Goal: Obtain resource: Download file/media

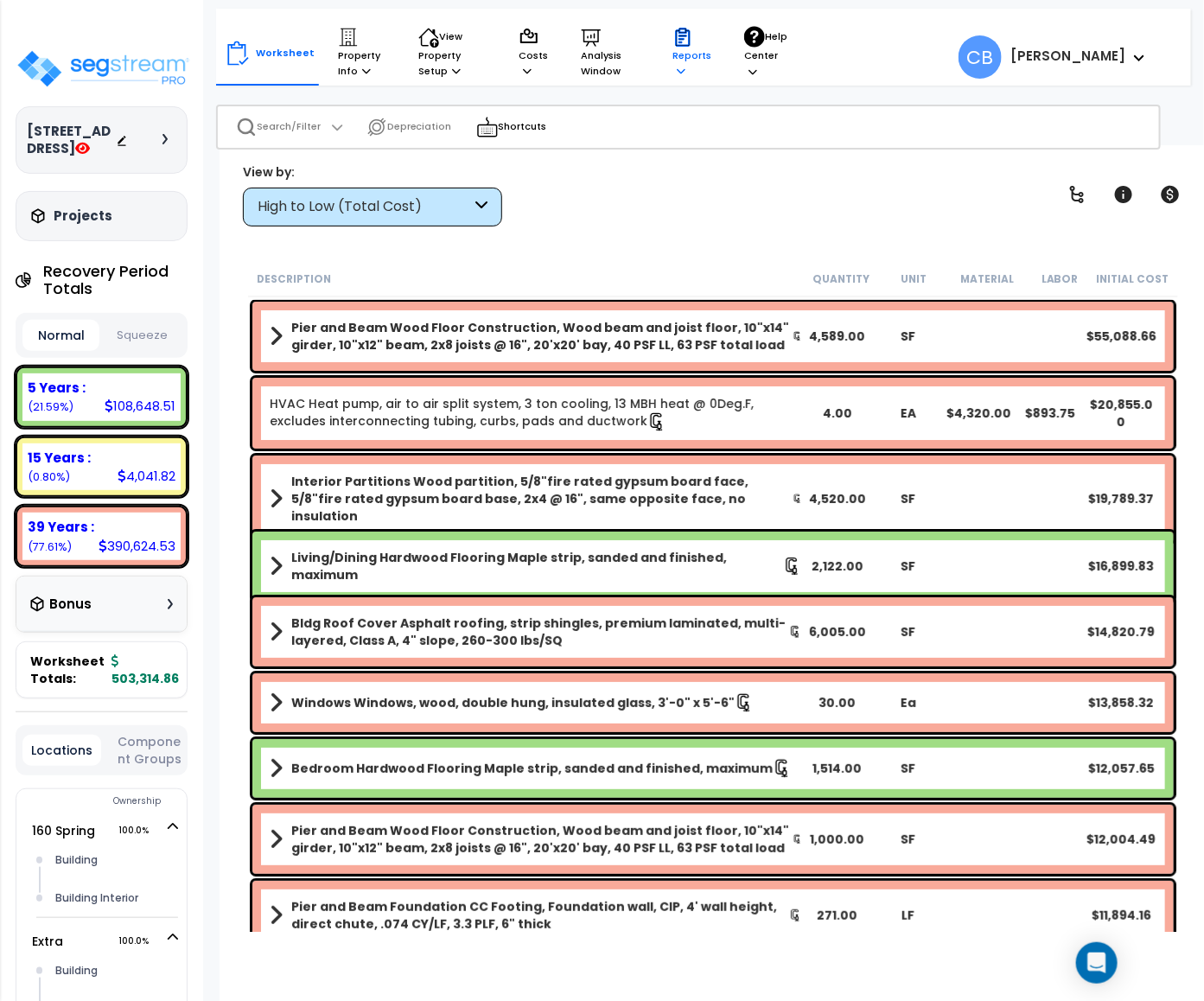
click at [682, 65] on icon at bounding box center [681, 70] width 9 height 9
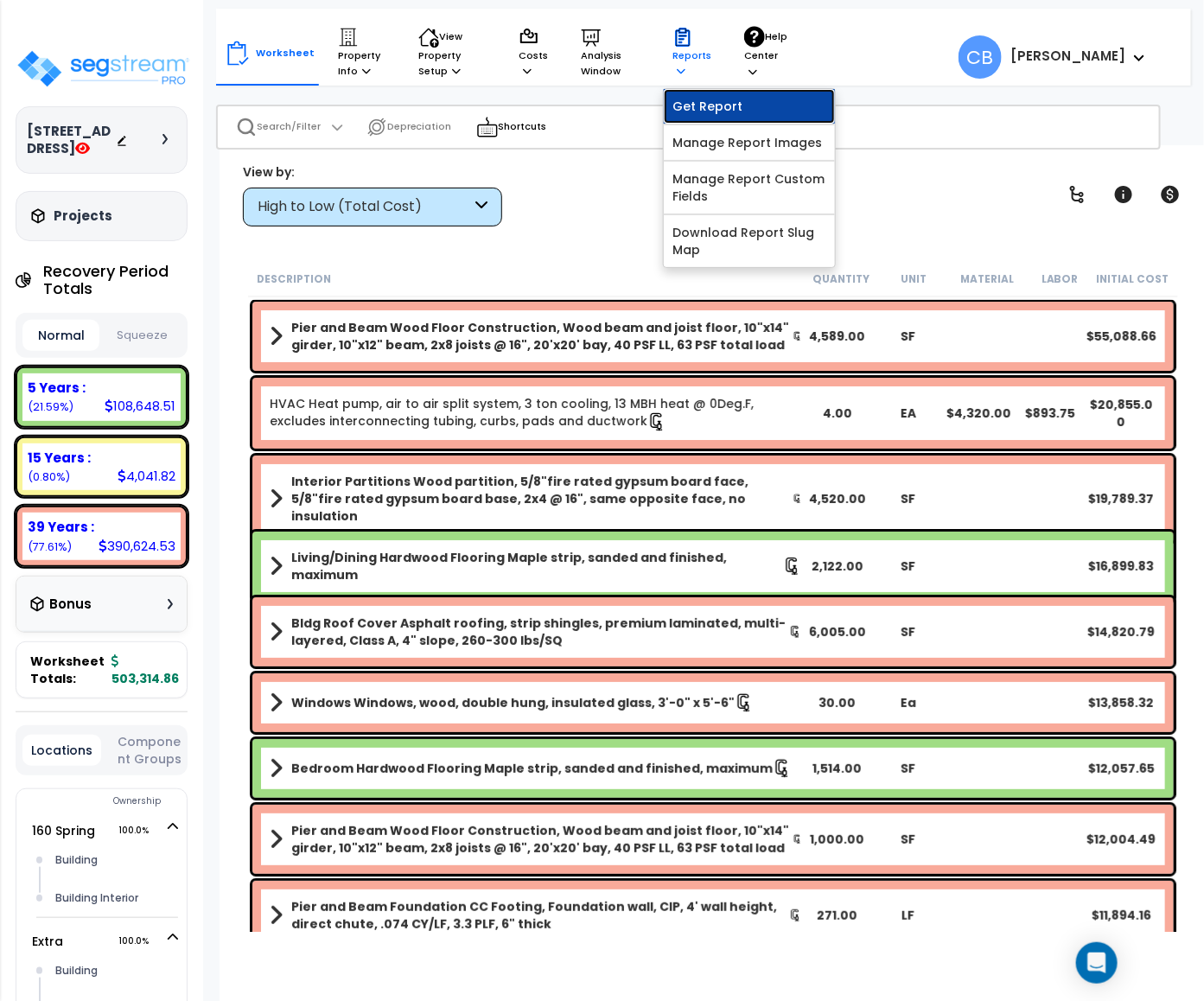
click at [698, 104] on link "Get Report" at bounding box center [749, 106] width 171 height 35
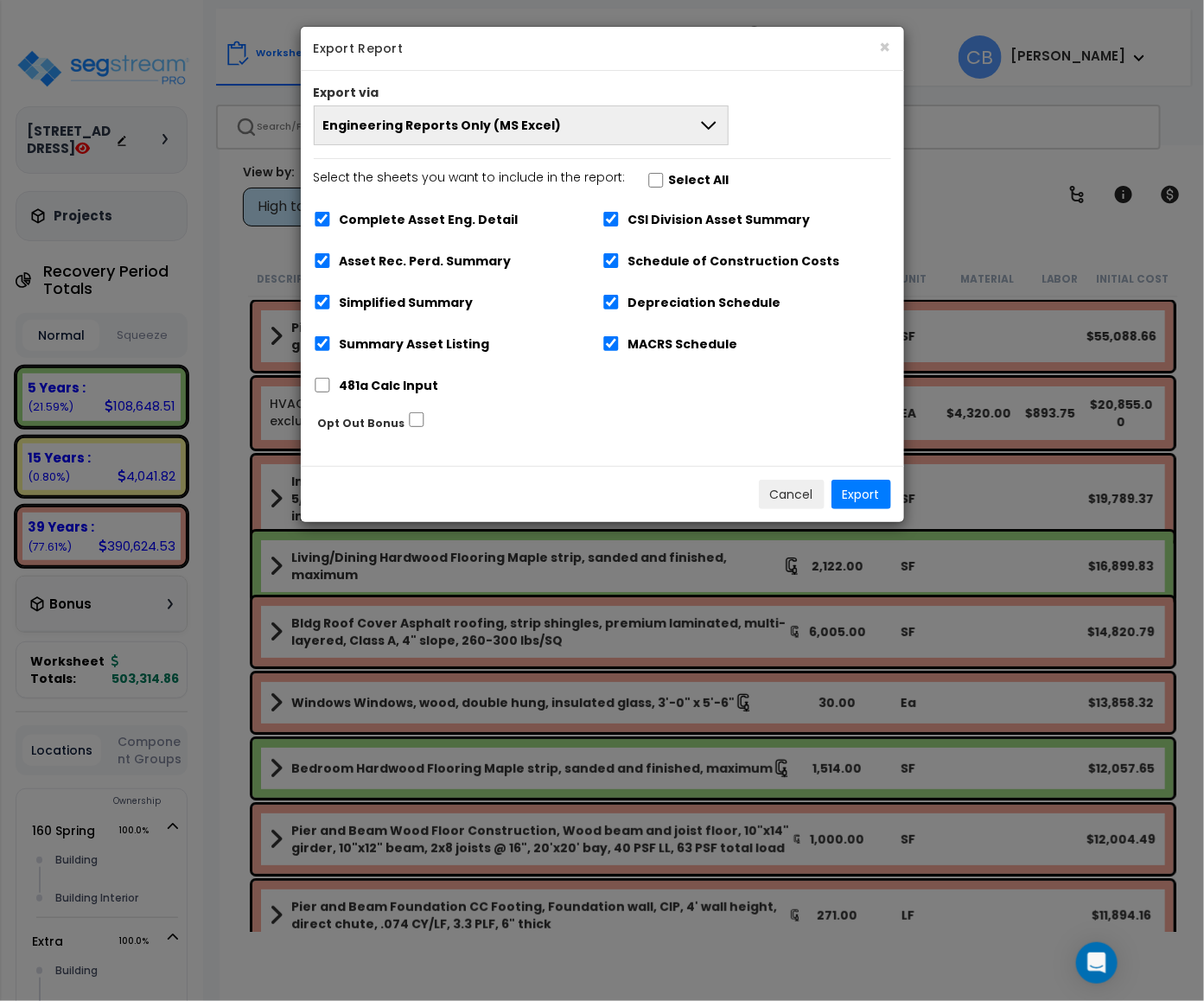
click at [323, 469] on div "Cancel Export" at bounding box center [602, 494] width 603 height 56
click at [496, 128] on span "Engineering Reports Only (MS Excel)" at bounding box center [443, 125] width 238 height 17
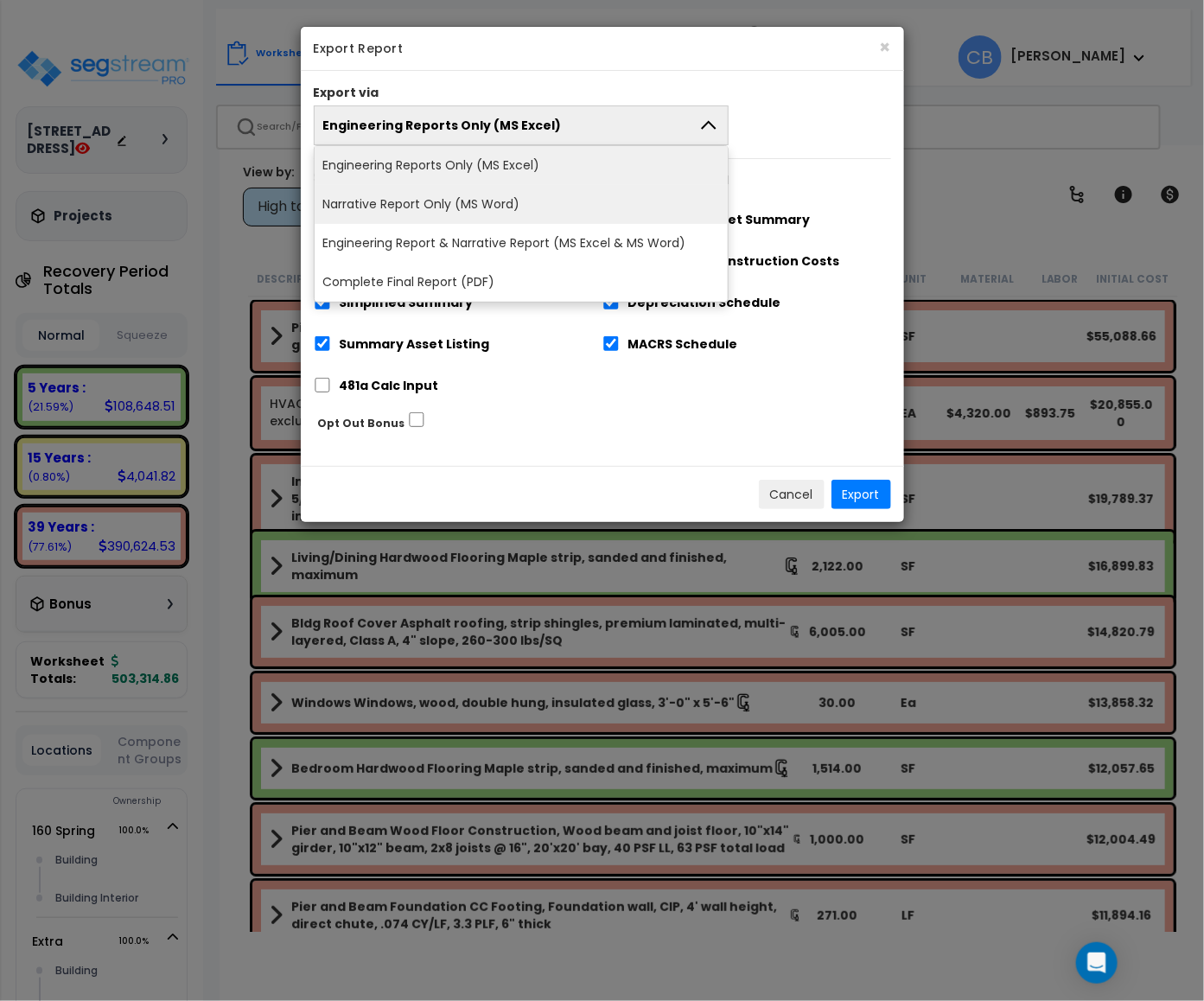
click at [441, 202] on li "Narrative Report Only (MS Word)" at bounding box center [521, 204] width 414 height 39
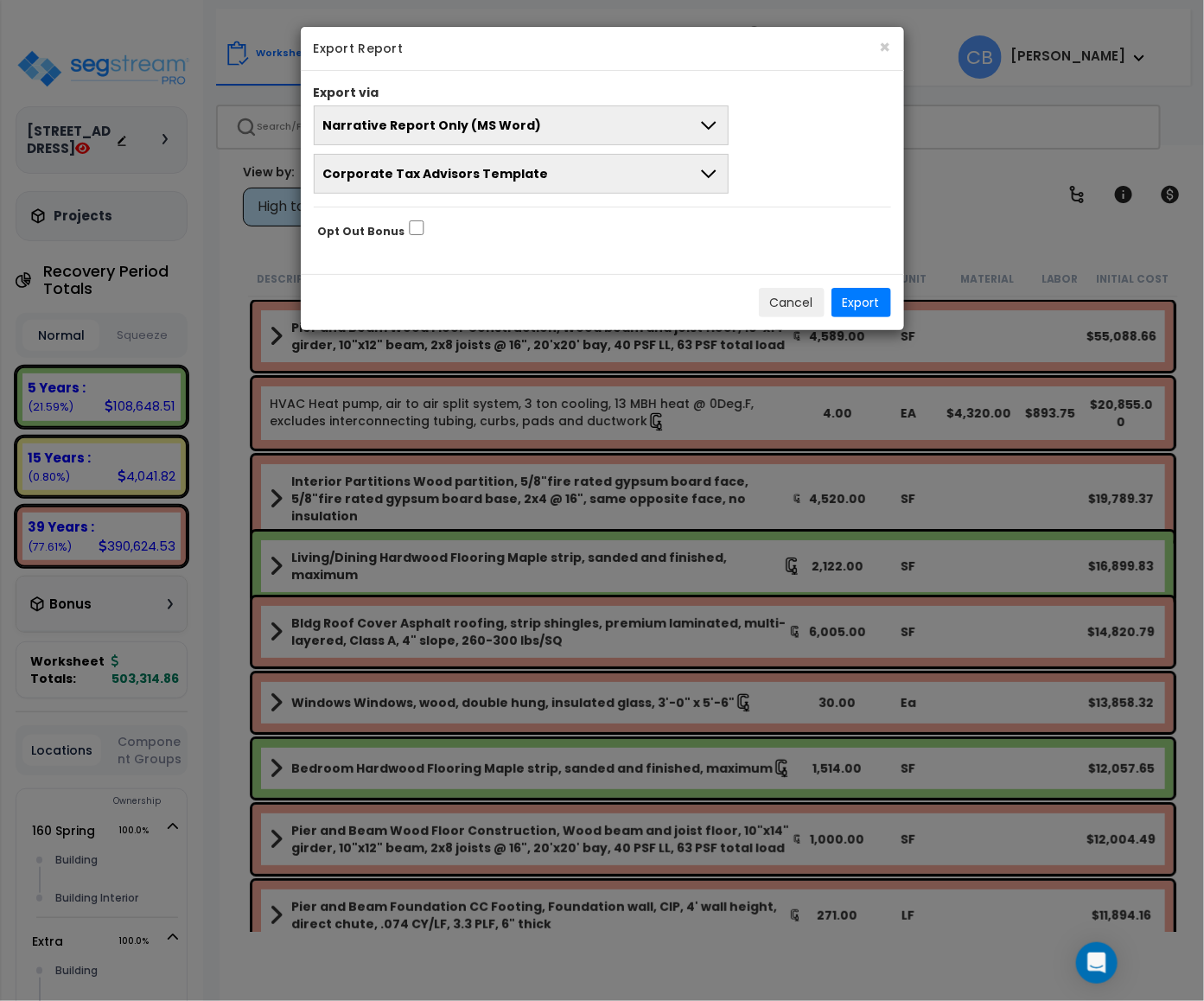
click at [387, 182] on span "Corporate Tax Advisors Template" at bounding box center [436, 174] width 226 height 17
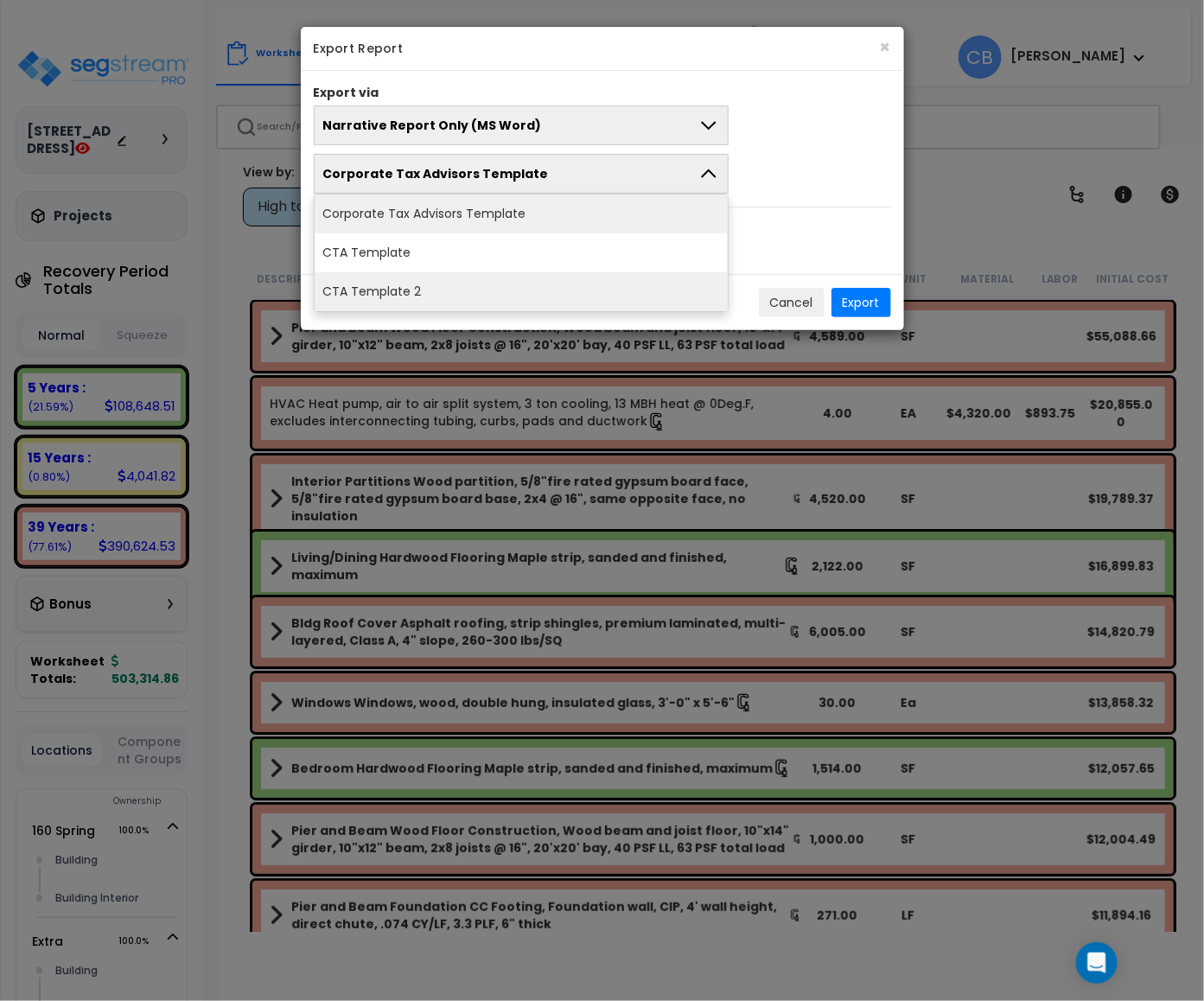
click at [462, 278] on li "CTA Template 2" at bounding box center [521, 291] width 414 height 39
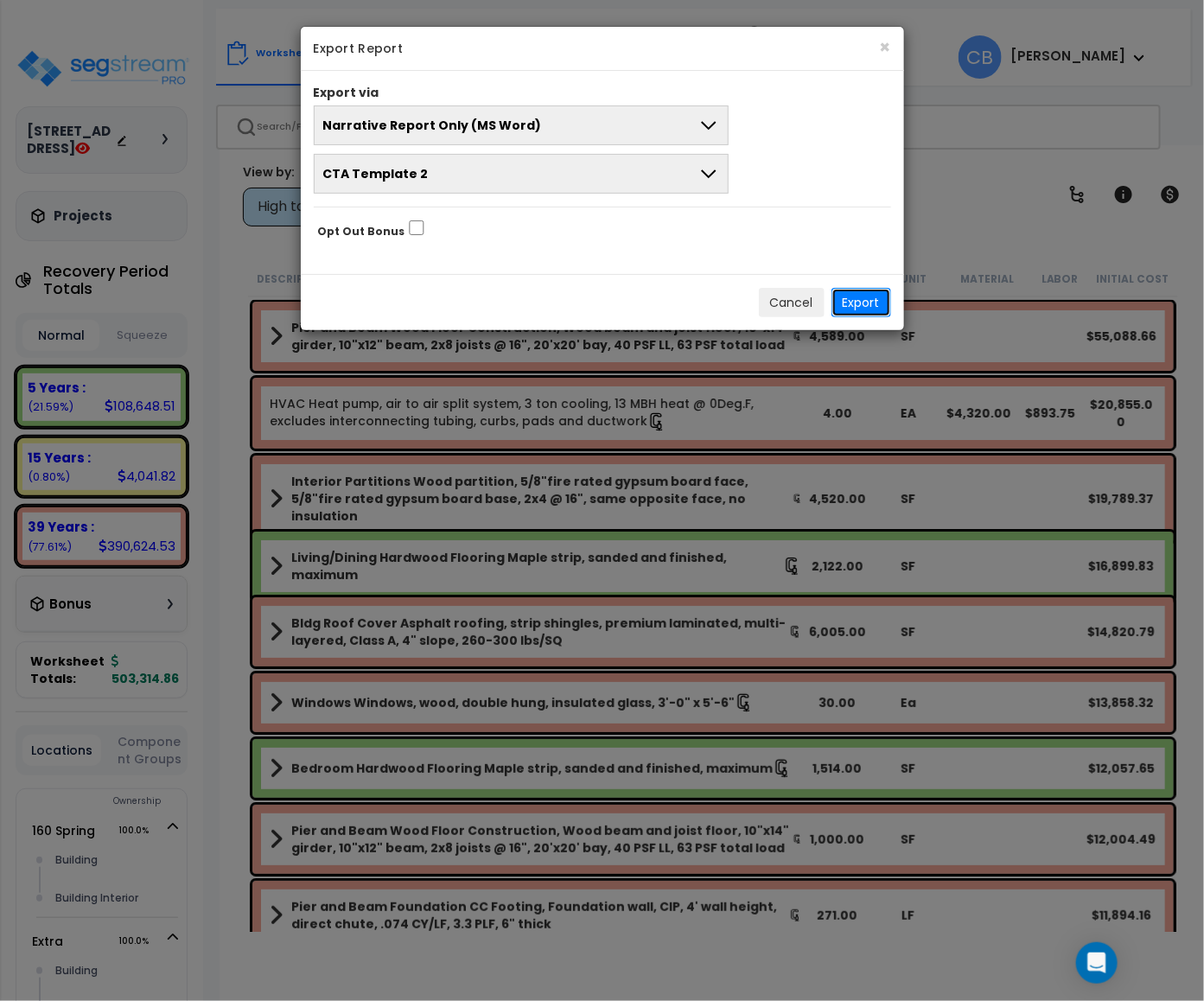
click at [802, 296] on button "Export" at bounding box center [861, 303] width 60 height 29
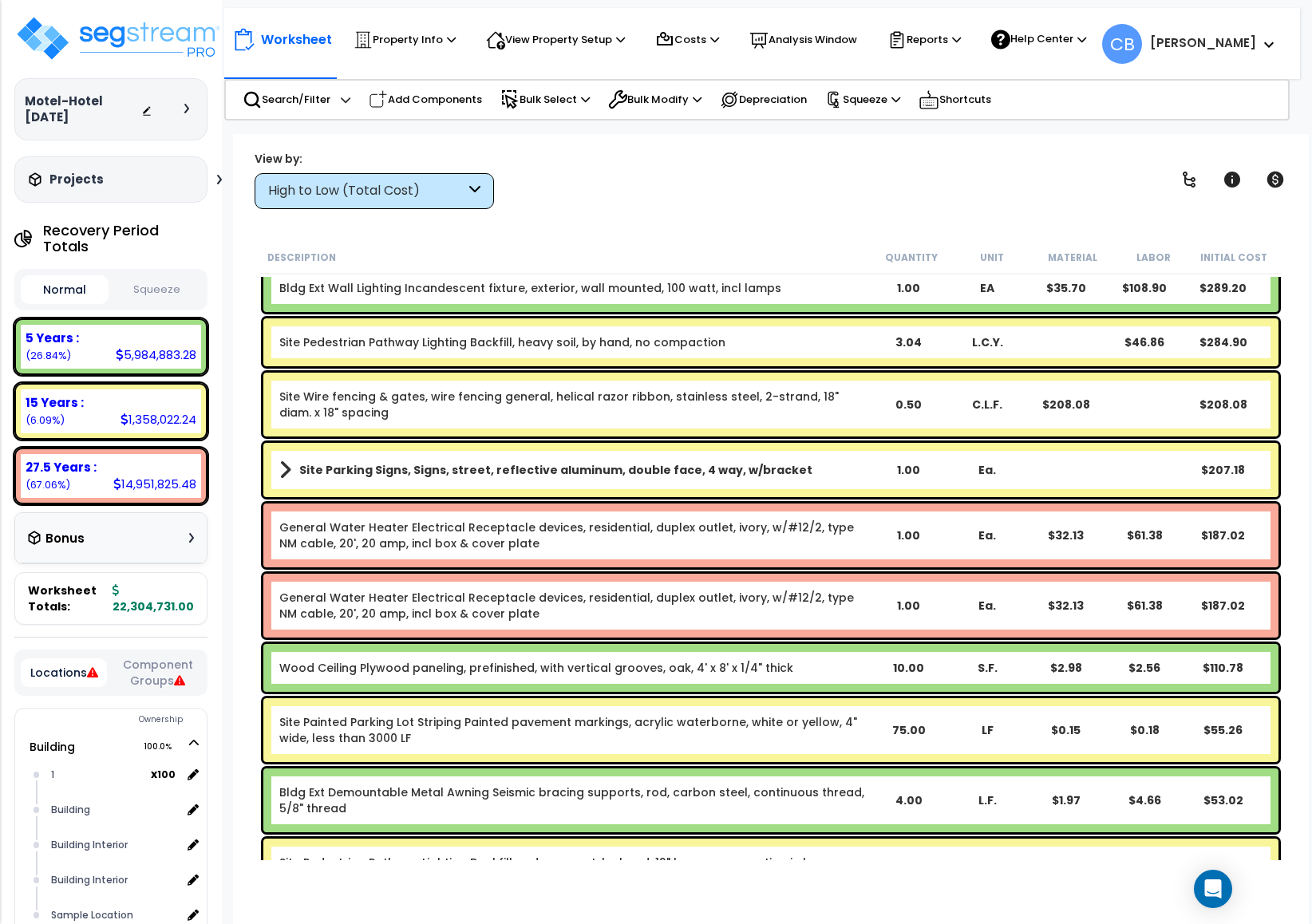
scroll to position [19065, 0]
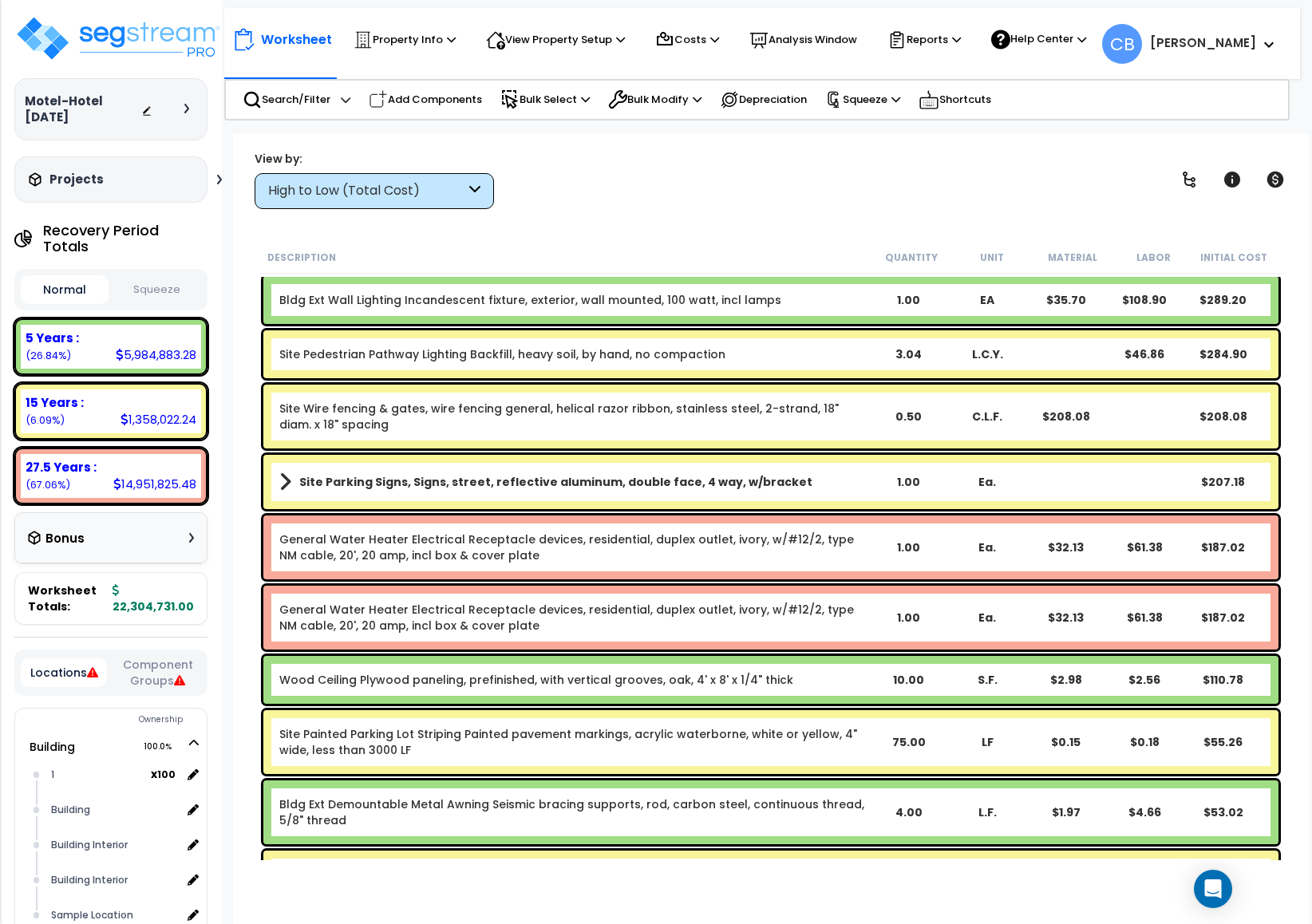
drag, startPoint x: 623, startPoint y: 505, endPoint x: 623, endPoint y: 493, distance: 12.0
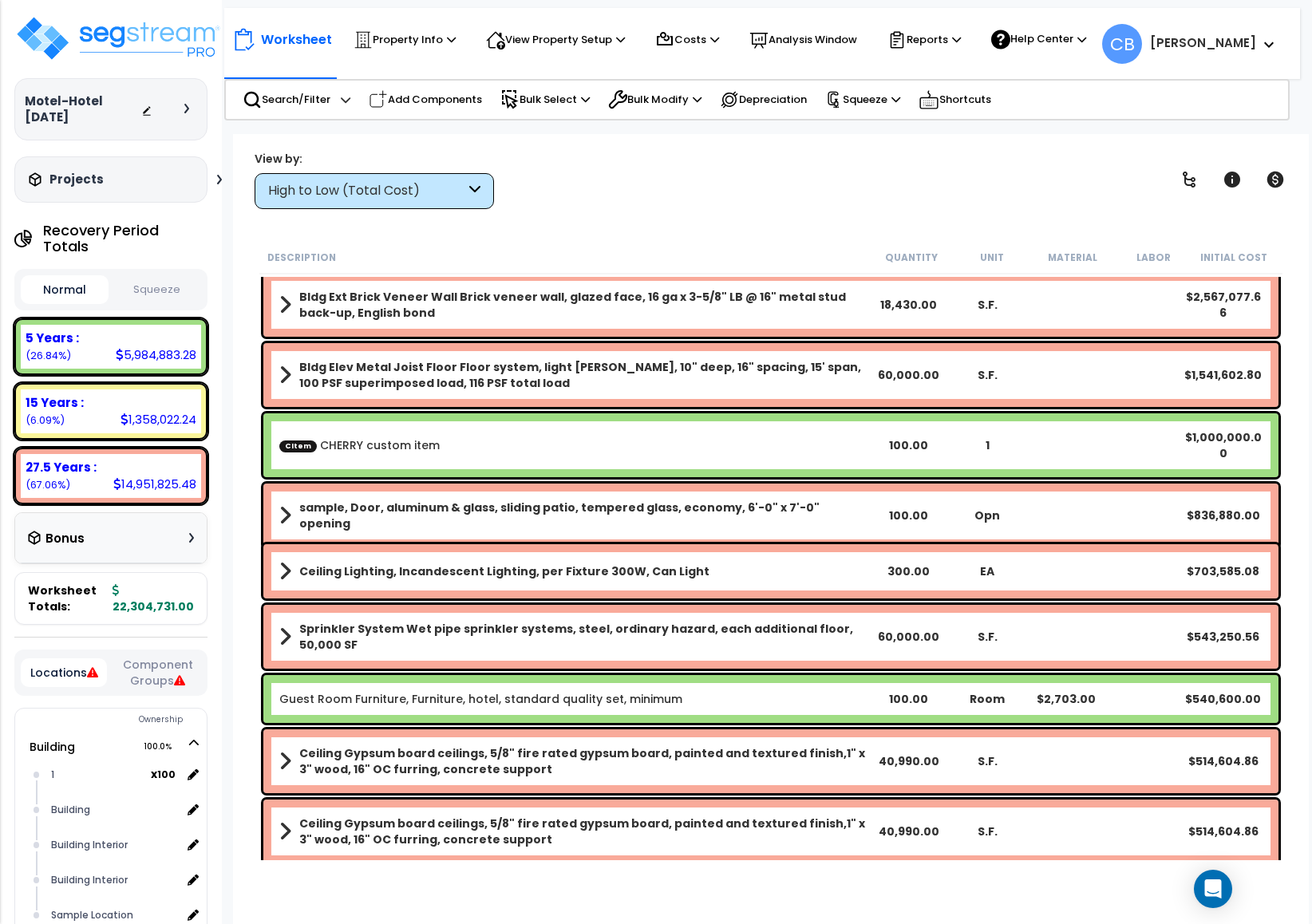
scroll to position [0, 0]
